Goal: Task Accomplishment & Management: Complete application form

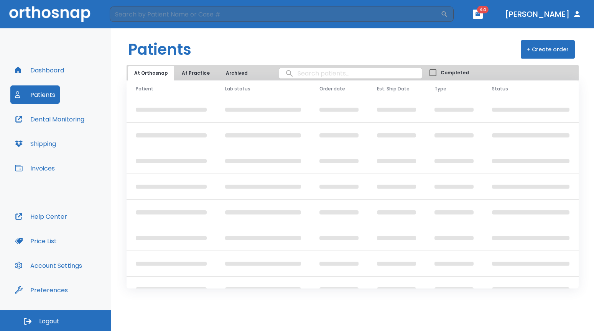
click at [51, 73] on button "Dashboard" at bounding box center [39, 70] width 58 height 18
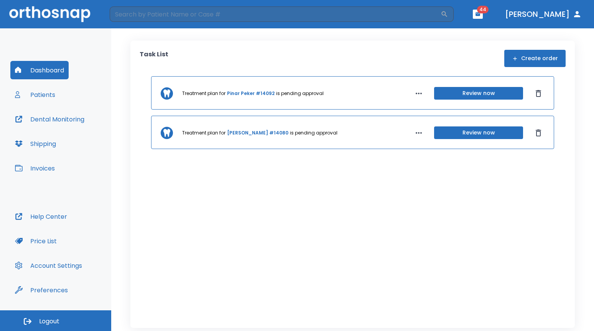
click at [541, 56] on button "Create order" at bounding box center [534, 58] width 61 height 17
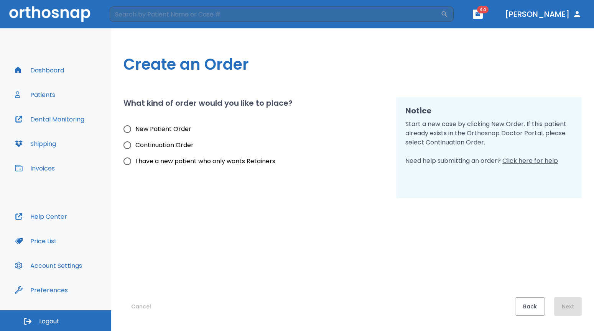
click at [157, 129] on span "New Patient Order" at bounding box center [163, 129] width 56 height 9
click at [135, 129] on input "New Patient Order" at bounding box center [127, 129] width 16 height 16
radio input "true"
click at [574, 307] on button "Next" at bounding box center [568, 306] width 28 height 18
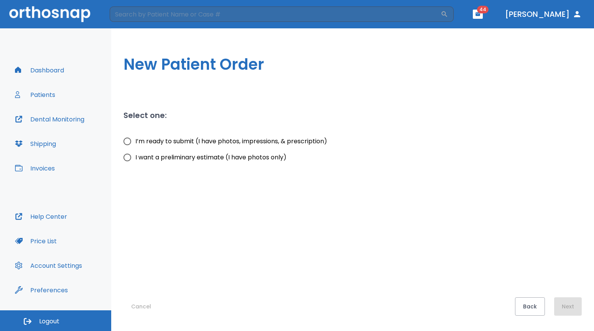
click at [223, 144] on span "I’m ready to submit (I have photos, impressions, & prescription)" at bounding box center [231, 141] width 192 height 9
click at [135, 144] on input "I’m ready to submit (I have photos, impressions, & prescription)" at bounding box center [127, 141] width 16 height 16
radio input "true"
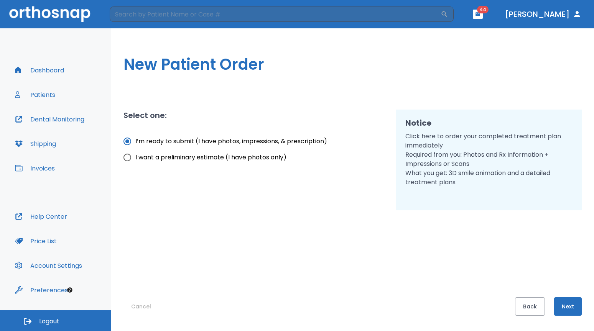
click at [564, 307] on button "Next" at bounding box center [568, 306] width 28 height 18
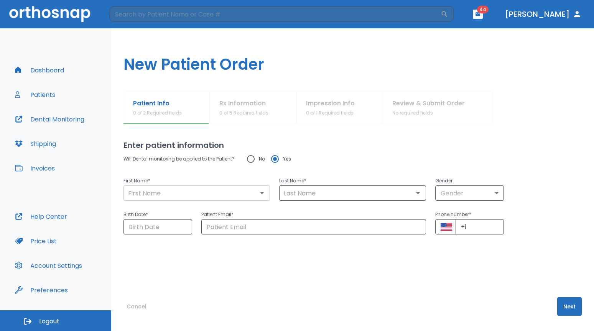
click at [213, 195] on input "text" at bounding box center [197, 193] width 142 height 11
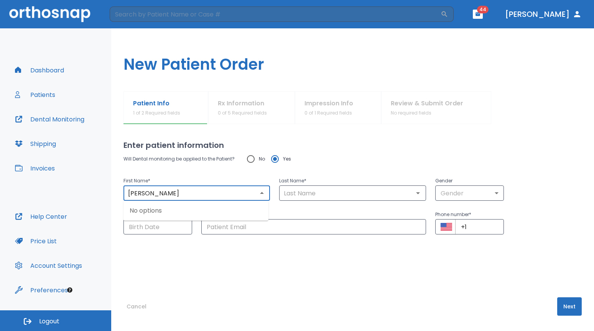
type input "[PERSON_NAME]"
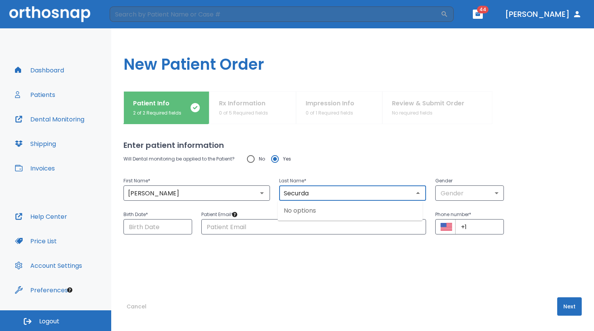
type input "Securda"
click at [138, 196] on input "[PERSON_NAME]" at bounding box center [197, 193] width 142 height 11
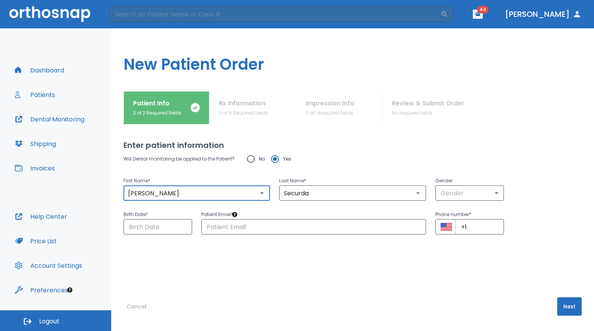
click at [138, 196] on input "[PERSON_NAME]" at bounding box center [197, 193] width 142 height 11
type input "[PERSON_NAME]"
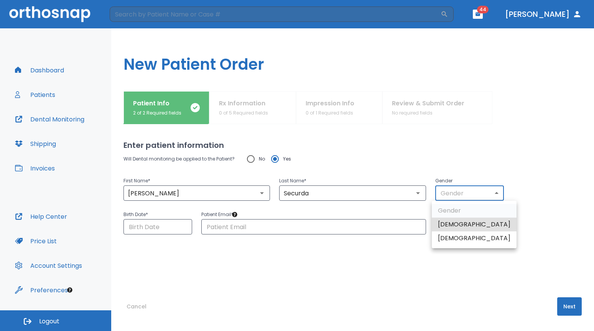
click at [450, 199] on body "​ 44 [PERSON_NAME] Dashboard Patients Dental Monitoring Shipping Invoices Help …" at bounding box center [297, 165] width 594 height 331
click at [450, 229] on li "[DEMOGRAPHIC_DATA]" at bounding box center [474, 225] width 85 height 14
click at [448, 191] on body "​ 44 [PERSON_NAME] Dashboard Patients Dental Monitoring Shipping Invoices Help …" at bounding box center [297, 165] width 594 height 331
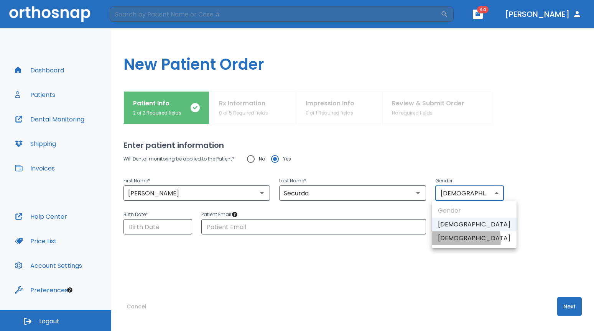
click at [453, 240] on li "[DEMOGRAPHIC_DATA]" at bounding box center [474, 238] width 85 height 14
type input "0"
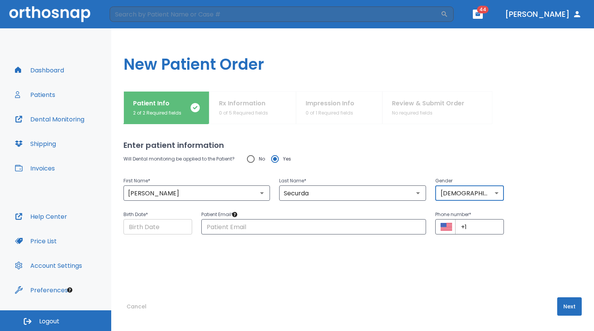
click at [176, 223] on input "Choose date" at bounding box center [157, 226] width 69 height 15
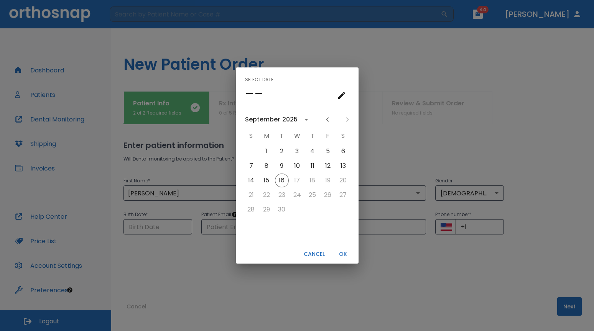
click at [307, 122] on icon "calendar view is open, switch to year view" at bounding box center [306, 119] width 9 height 9
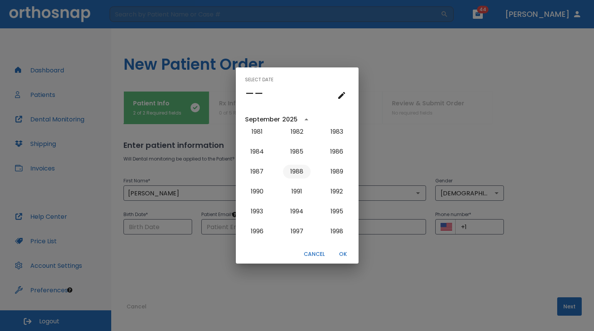
scroll to position [533, 0]
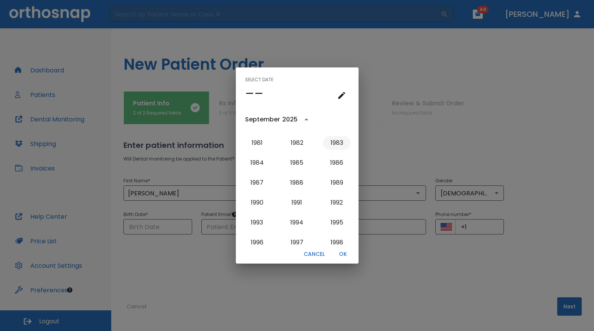
click at [332, 146] on button "1983" at bounding box center [337, 143] width 28 height 14
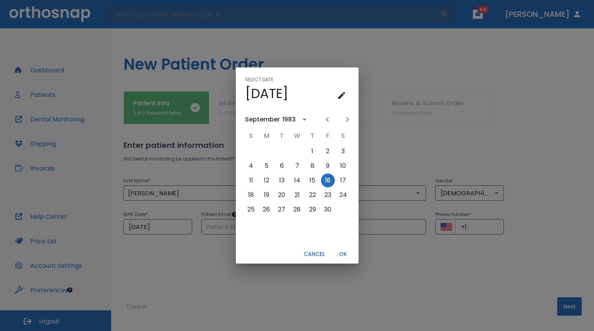
scroll to position [0, 0]
click at [346, 149] on button "3" at bounding box center [343, 151] width 14 height 14
type input "[DATE]"
click at [341, 252] on button "OK" at bounding box center [343, 254] width 25 height 13
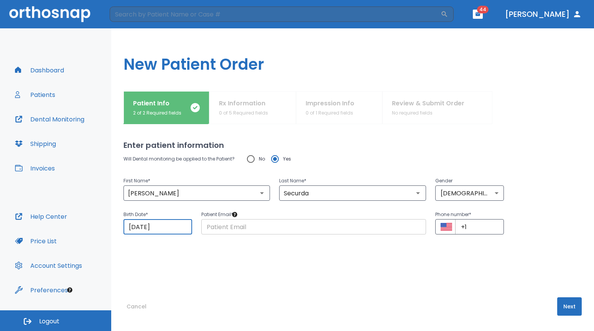
click at [369, 229] on input "text" at bounding box center [313, 226] width 225 height 15
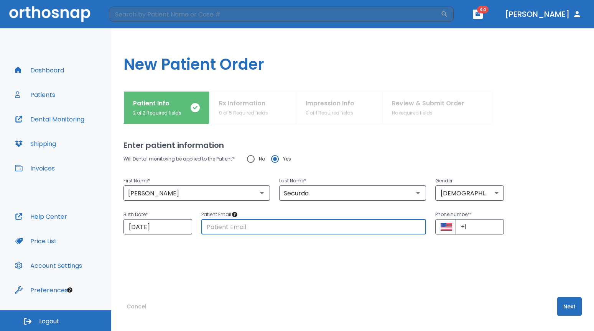
paste input "[EMAIL_ADDRESS][DOMAIN_NAME]"
type input "[EMAIL_ADDRESS][DOMAIN_NAME]"
click at [483, 229] on input "+1" at bounding box center [479, 226] width 49 height 15
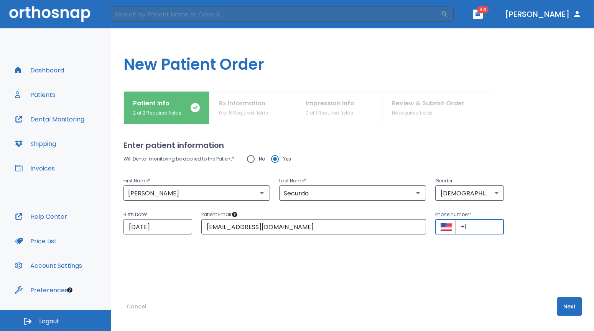
paste input "[PHONE_NUMBER]"
type input "[PHONE_NUMBER]"
click at [561, 306] on button "Next" at bounding box center [569, 306] width 25 height 18
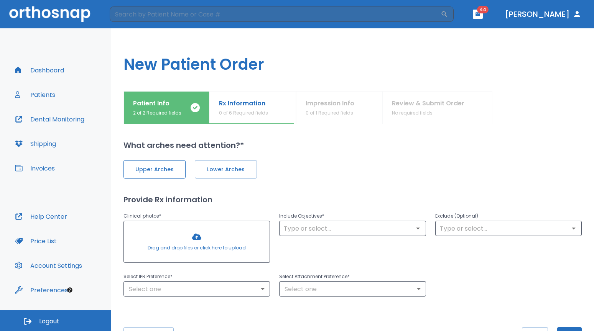
click at [167, 169] on span "Upper Arches" at bounding box center [154, 170] width 46 height 8
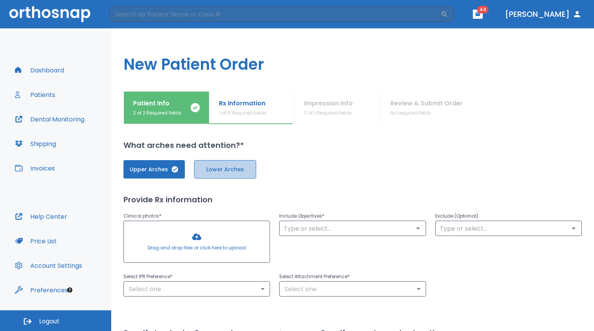
click at [227, 169] on span "Lower Arches" at bounding box center [225, 170] width 46 height 8
click at [200, 248] on div at bounding box center [197, 241] width 146 height 41
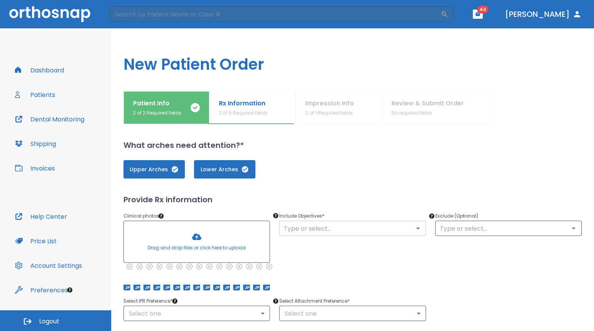
click at [337, 233] on input "text" at bounding box center [352, 228] width 142 height 11
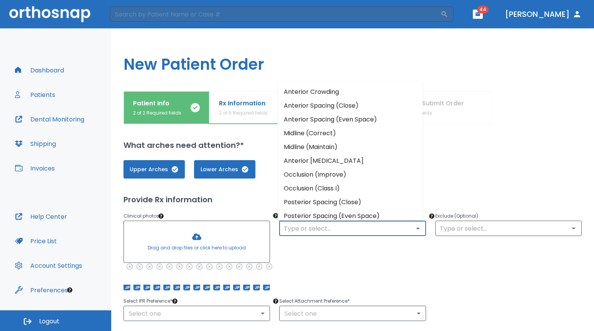
click at [324, 95] on li "Anterior Crowding" at bounding box center [349, 92] width 145 height 14
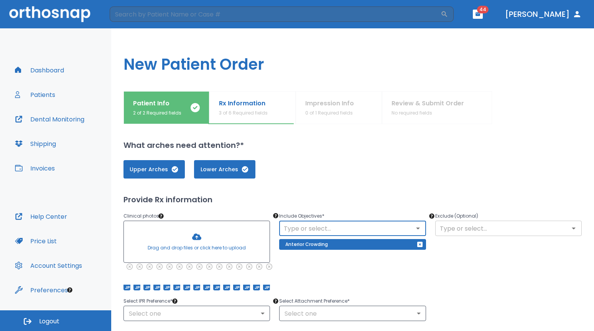
click at [465, 232] on input "text" at bounding box center [508, 228] width 142 height 11
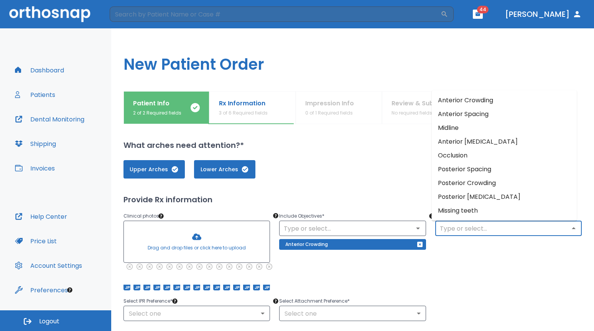
click at [448, 241] on div "Exclude (Optional) ​" at bounding box center [504, 246] width 156 height 88
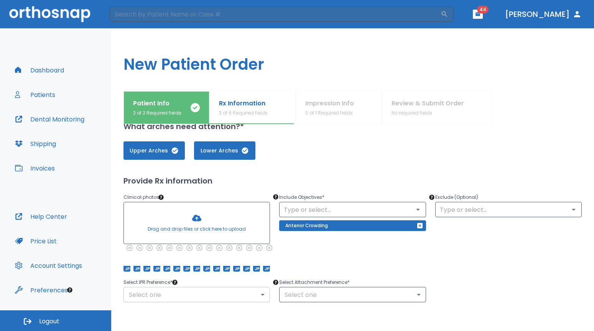
scroll to position [123, 0]
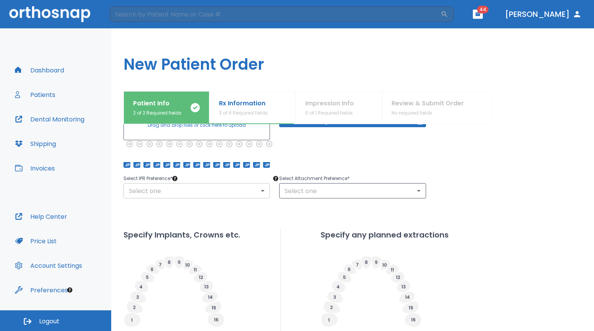
click at [232, 189] on body "​ 44 [PERSON_NAME] Dashboard Patients Dental Monitoring Shipping Invoices Help …" at bounding box center [297, 165] width 594 height 331
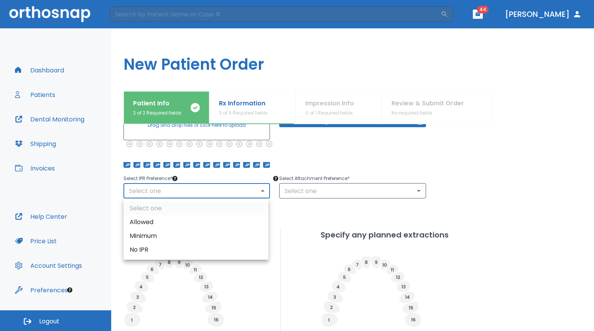
click at [210, 212] on ul "Select one Allowed Minimum No IPR" at bounding box center [195, 229] width 145 height 61
click at [206, 221] on li "Allowed" at bounding box center [195, 222] width 145 height 14
type input "1"
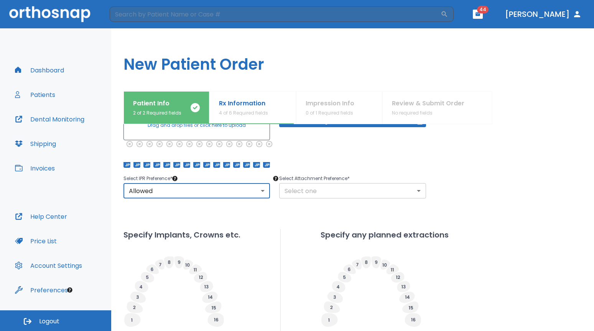
click at [341, 185] on body "​ 44 [PERSON_NAME] Dashboard Patients Dental Monitoring Shipping Invoices Help …" at bounding box center [297, 165] width 594 height 331
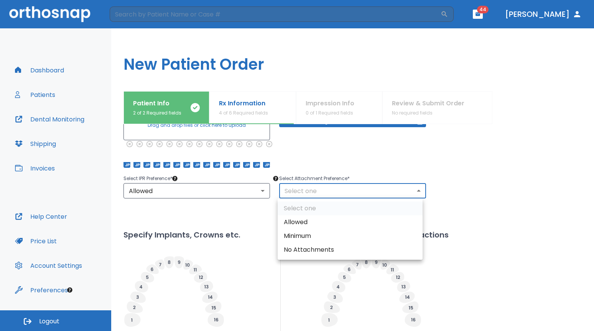
click at [328, 218] on li "Allowed" at bounding box center [349, 222] width 145 height 14
type input "1"
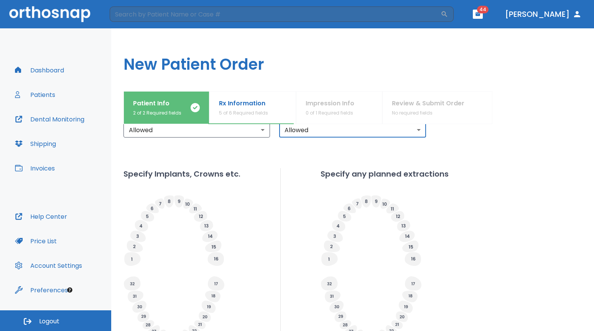
scroll to position [261, 0]
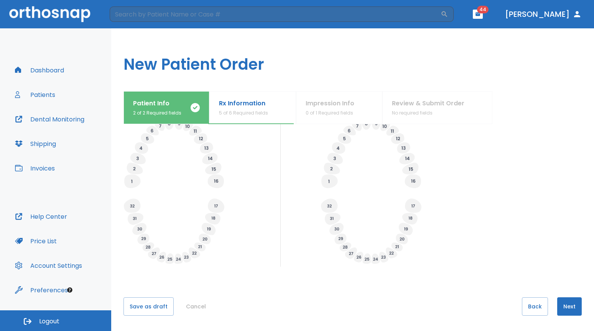
click at [563, 302] on button "Next" at bounding box center [569, 306] width 25 height 18
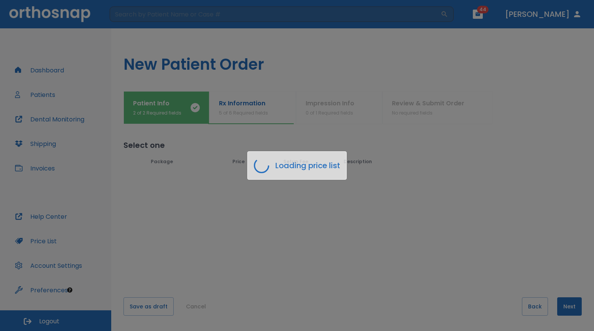
scroll to position [0, 0]
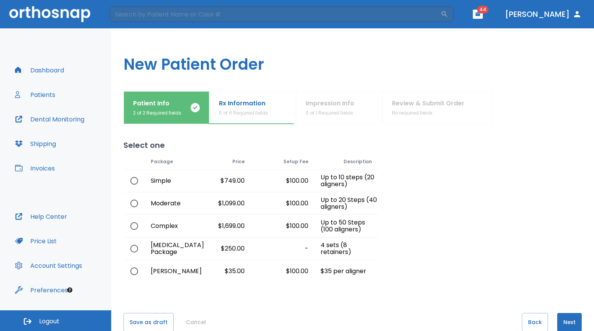
click at [169, 223] on div "Complex" at bounding box center [165, 226] width 43 height 22
click at [134, 225] on input "radio" at bounding box center [134, 226] width 16 height 16
radio input "true"
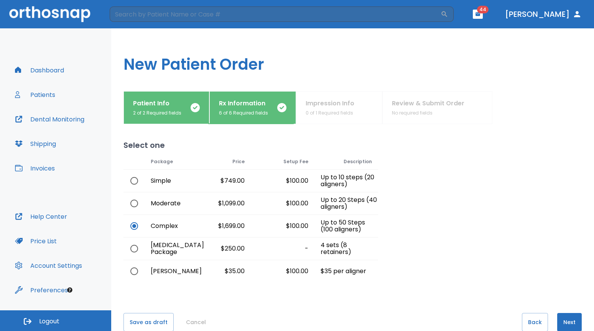
click at [564, 327] on button "Next" at bounding box center [569, 322] width 25 height 18
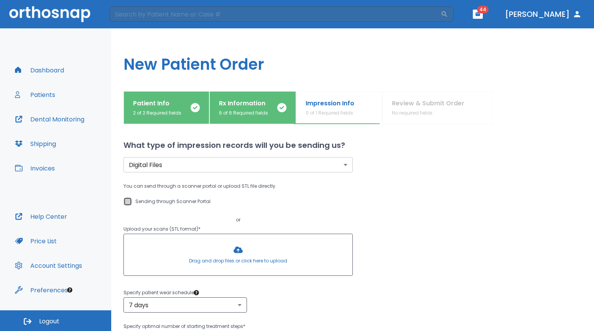
click at [130, 201] on input "Sending through Scanner Portal" at bounding box center [127, 201] width 9 height 9
checkbox input "true"
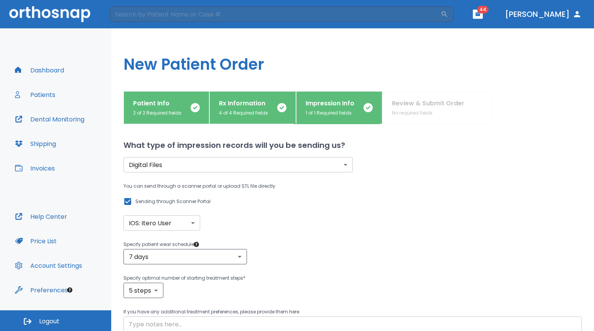
scroll to position [74, 0]
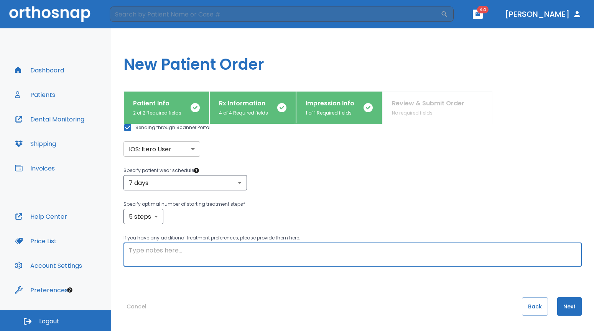
click at [206, 252] on textarea at bounding box center [352, 255] width 447 height 18
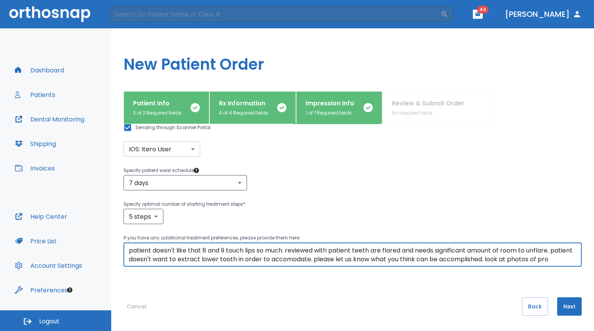
scroll to position [9, 0]
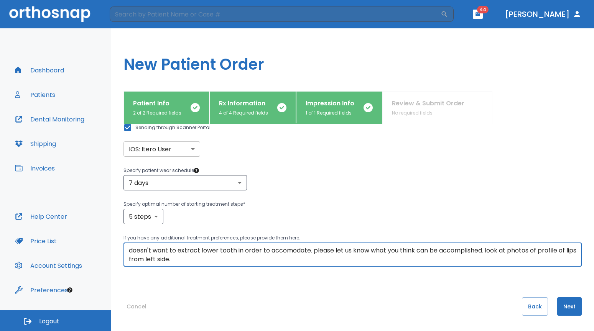
type textarea "patient doesn't like that 8 and 9 touch lips so much. reviewed with patient tee…"
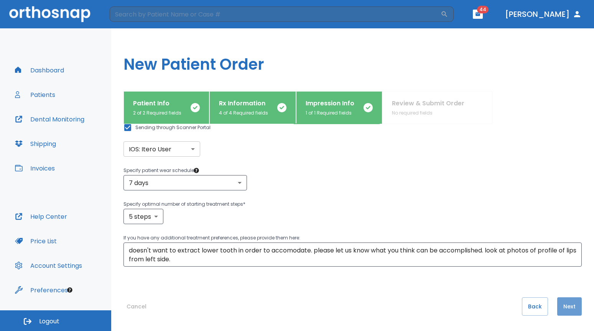
click at [557, 302] on button "Next" at bounding box center [569, 306] width 25 height 18
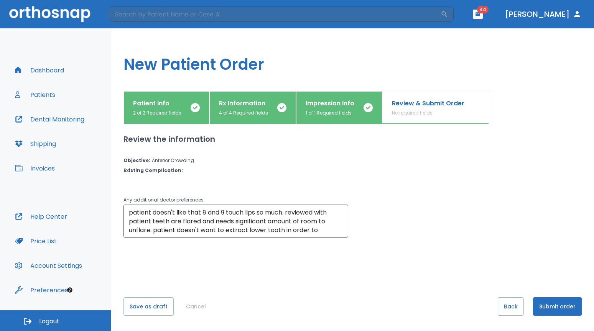
click at [554, 308] on button "Submit order" at bounding box center [557, 306] width 49 height 18
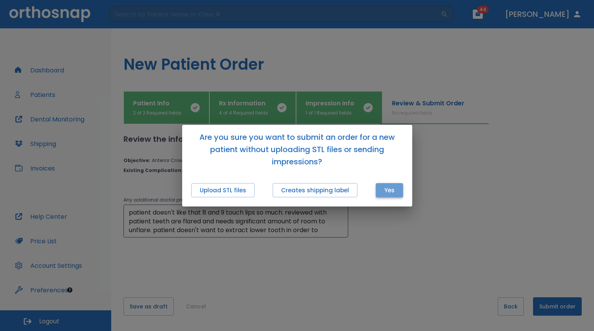
click at [382, 189] on button "Yes" at bounding box center [389, 190] width 27 height 14
